Goal: Navigation & Orientation: Find specific page/section

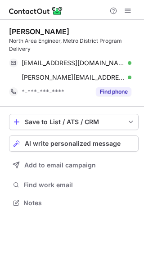
scroll to position [197, 144]
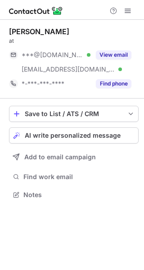
scroll to position [189, 144]
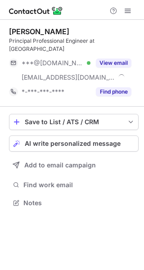
scroll to position [197, 144]
